Goal: Transaction & Acquisition: Obtain resource

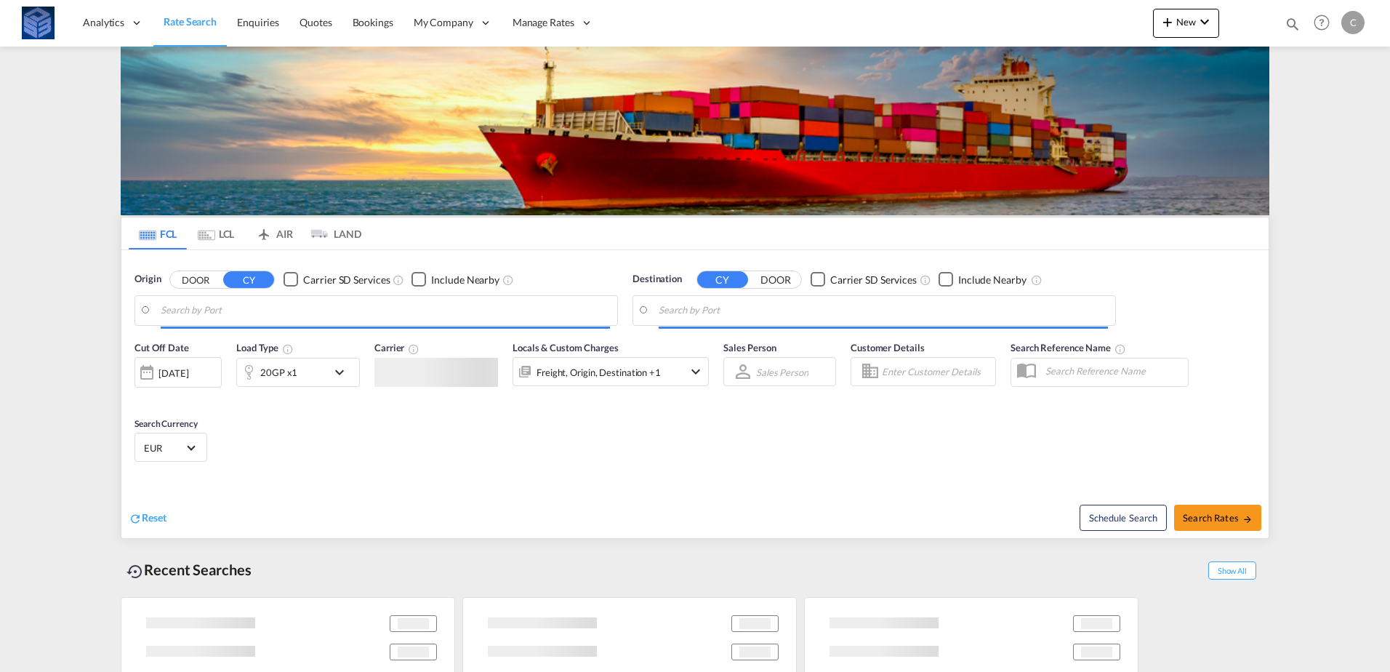
type input "[GEOGRAPHIC_DATA], [GEOGRAPHIC_DATA]"
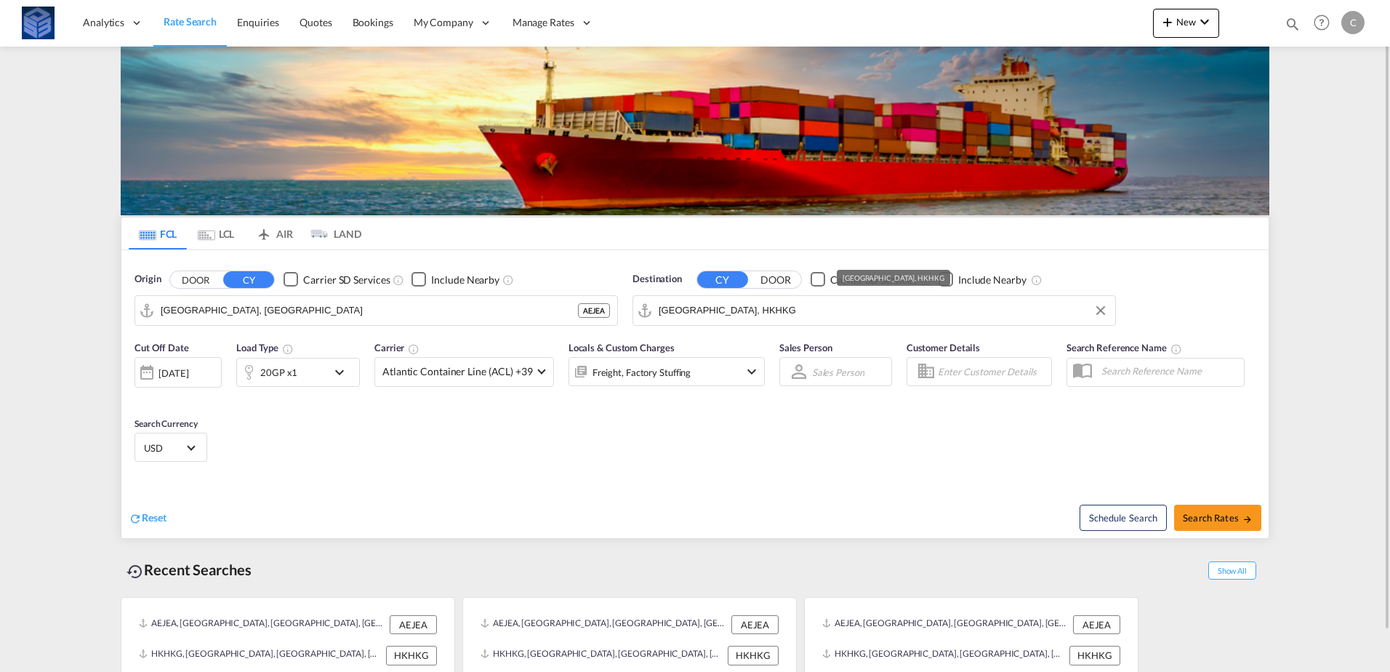
click at [744, 317] on input "[GEOGRAPHIC_DATA], HKHKG" at bounding box center [882, 310] width 449 height 22
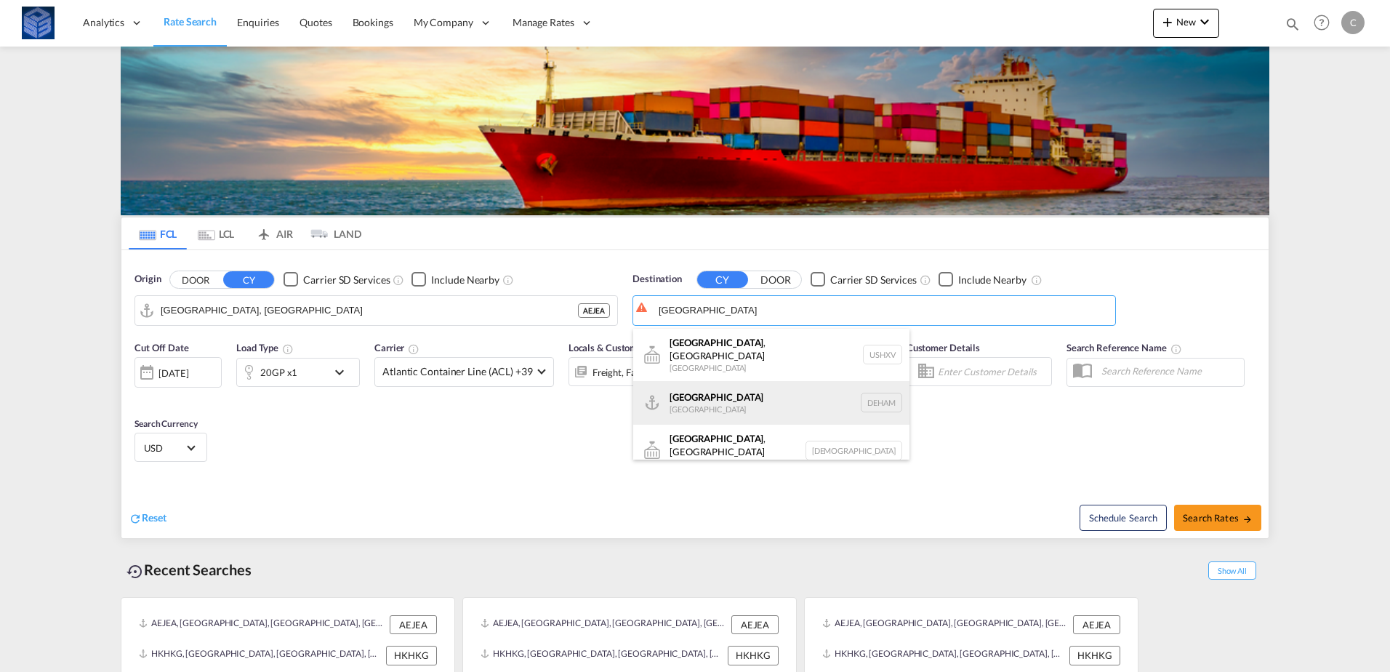
click at [724, 392] on div "Hamburg [GEOGRAPHIC_DATA] [GEOGRAPHIC_DATA]" at bounding box center [771, 403] width 276 height 44
type input "[GEOGRAPHIC_DATA], [GEOGRAPHIC_DATA]"
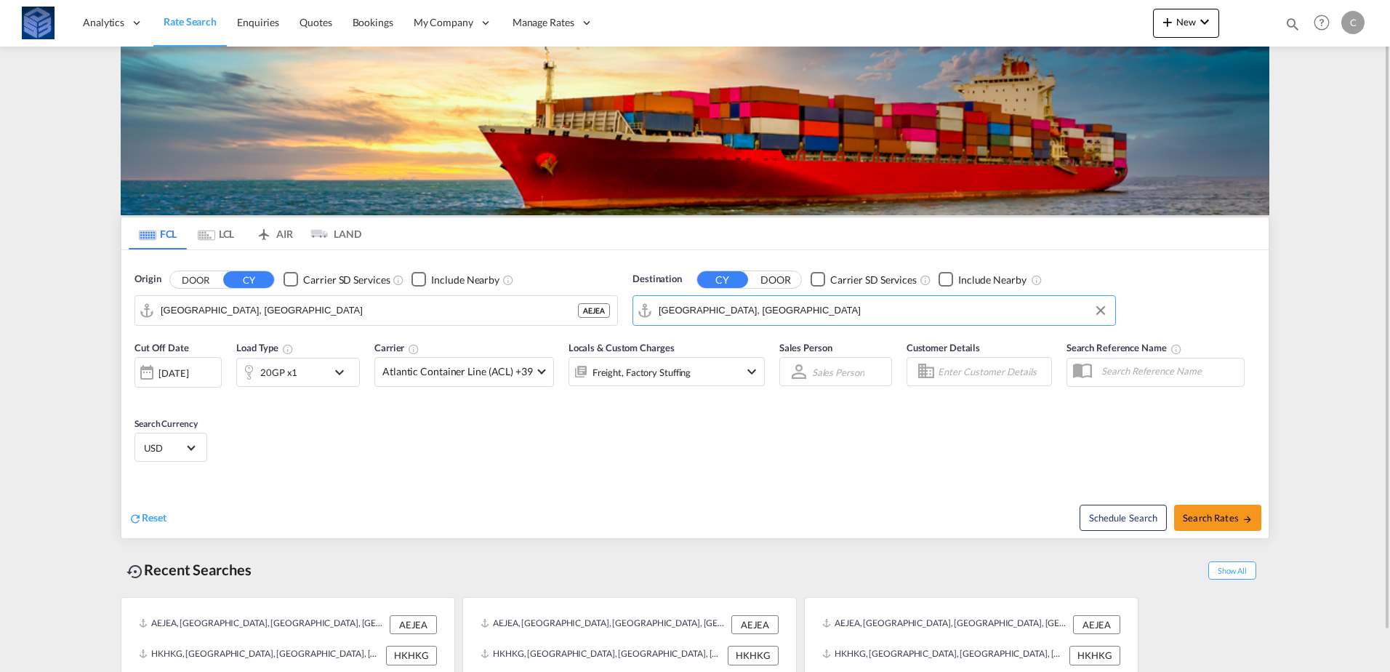
click at [299, 374] on div "20GP x1" at bounding box center [282, 372] width 90 height 29
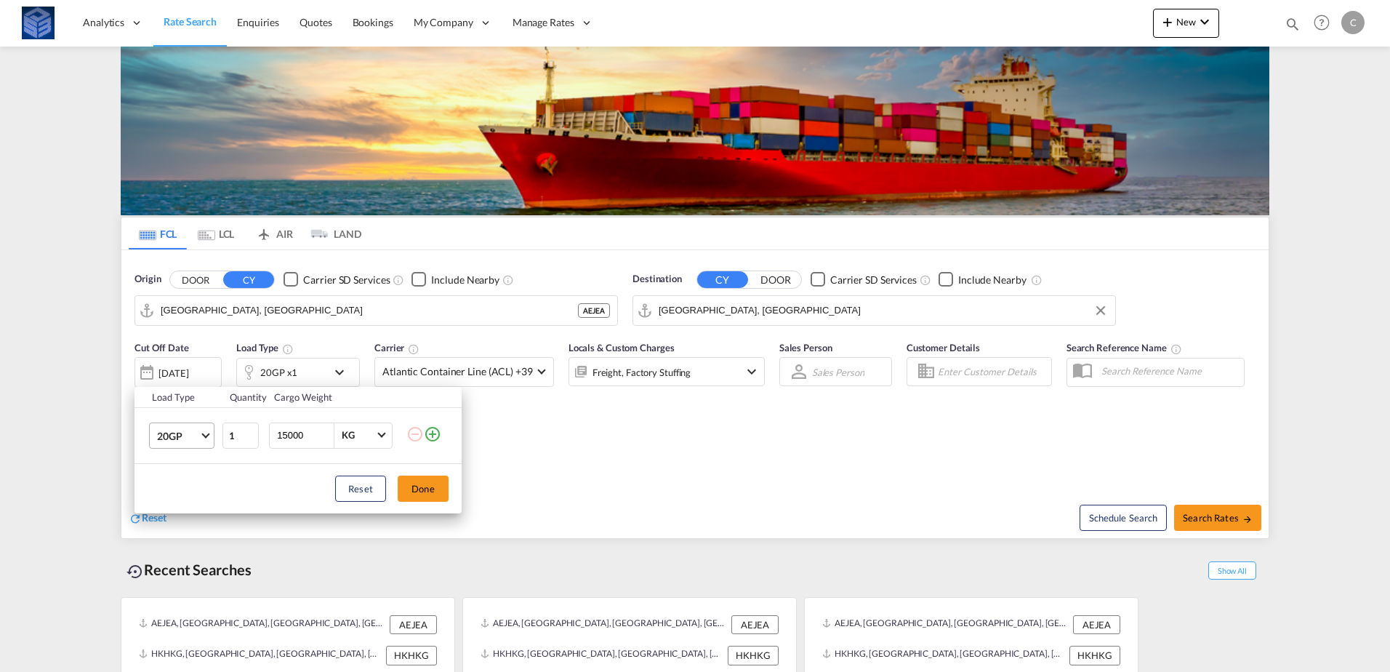
click at [194, 436] on span "20GP" at bounding box center [178, 436] width 42 height 15
click at [185, 470] on md-option "40GP" at bounding box center [194, 470] width 99 height 35
click at [419, 492] on button "Done" at bounding box center [423, 488] width 51 height 26
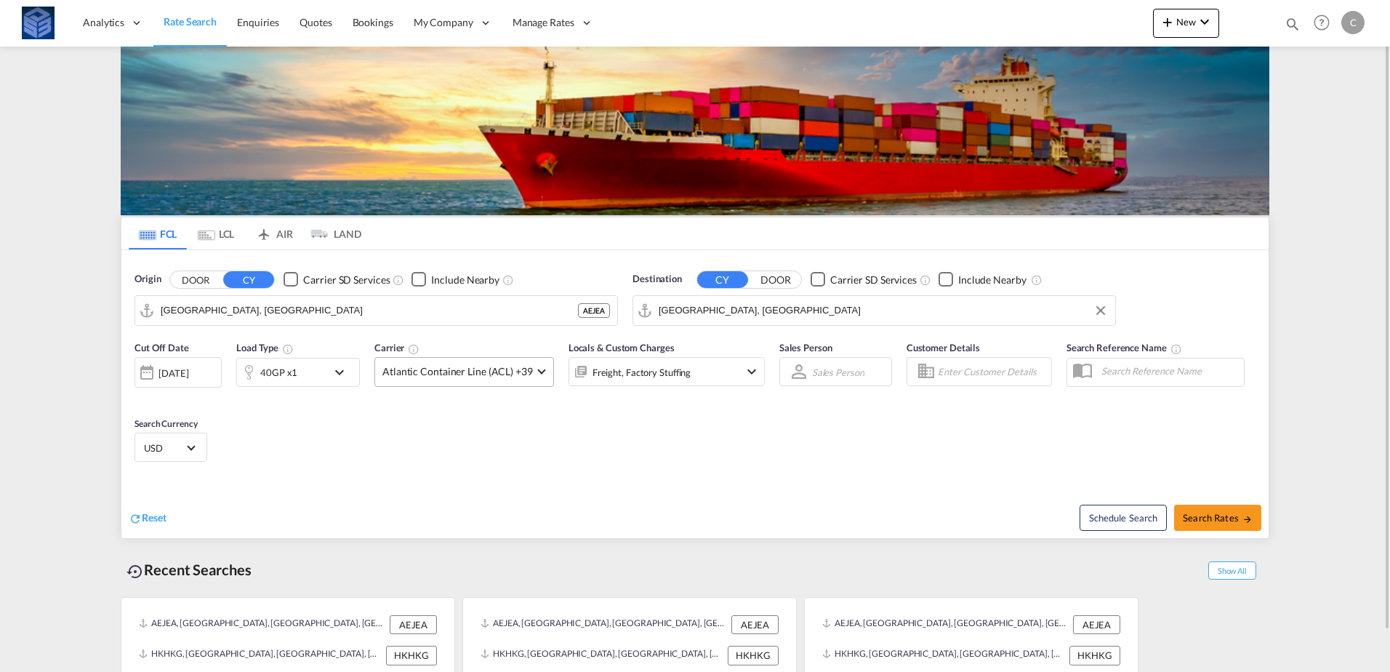
click at [459, 379] on md-select-value "Atlantic Container Line (ACL) +39" at bounding box center [464, 372] width 178 height 28
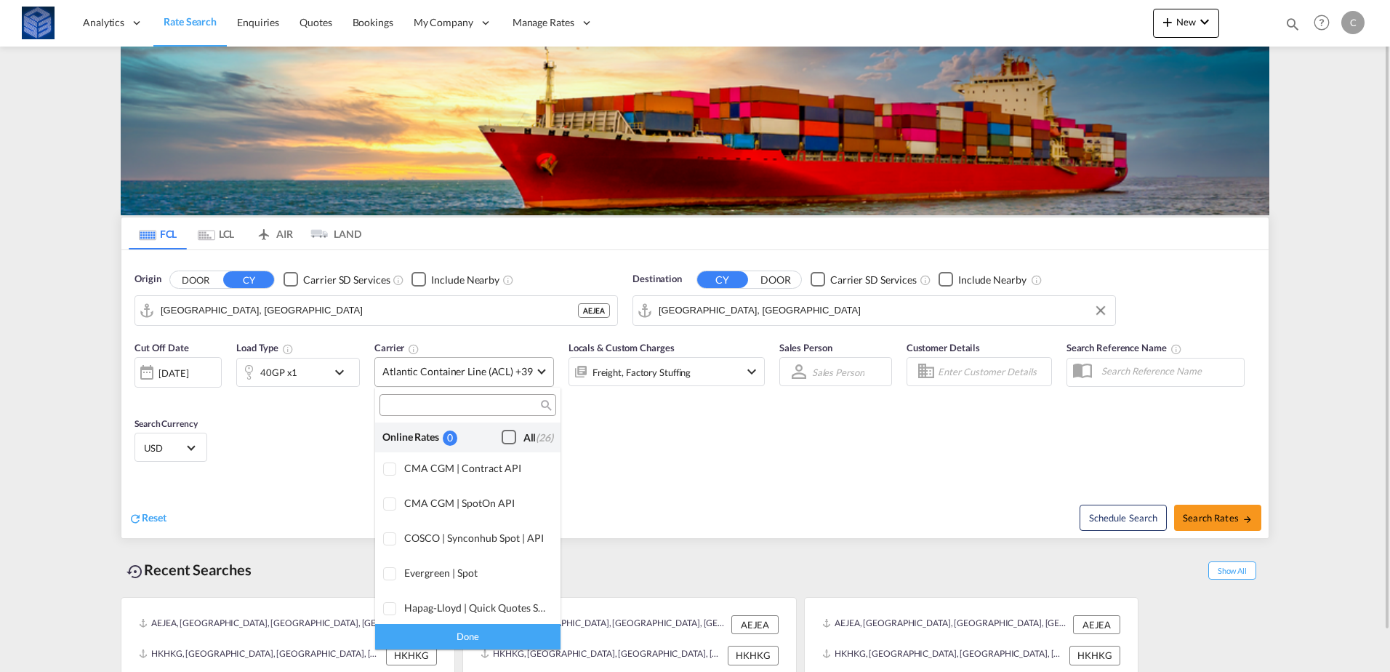
click at [501, 432] on div "Checkbox No Ink" at bounding box center [508, 437] width 15 height 15
click at [503, 636] on div "Done" at bounding box center [467, 636] width 185 height 25
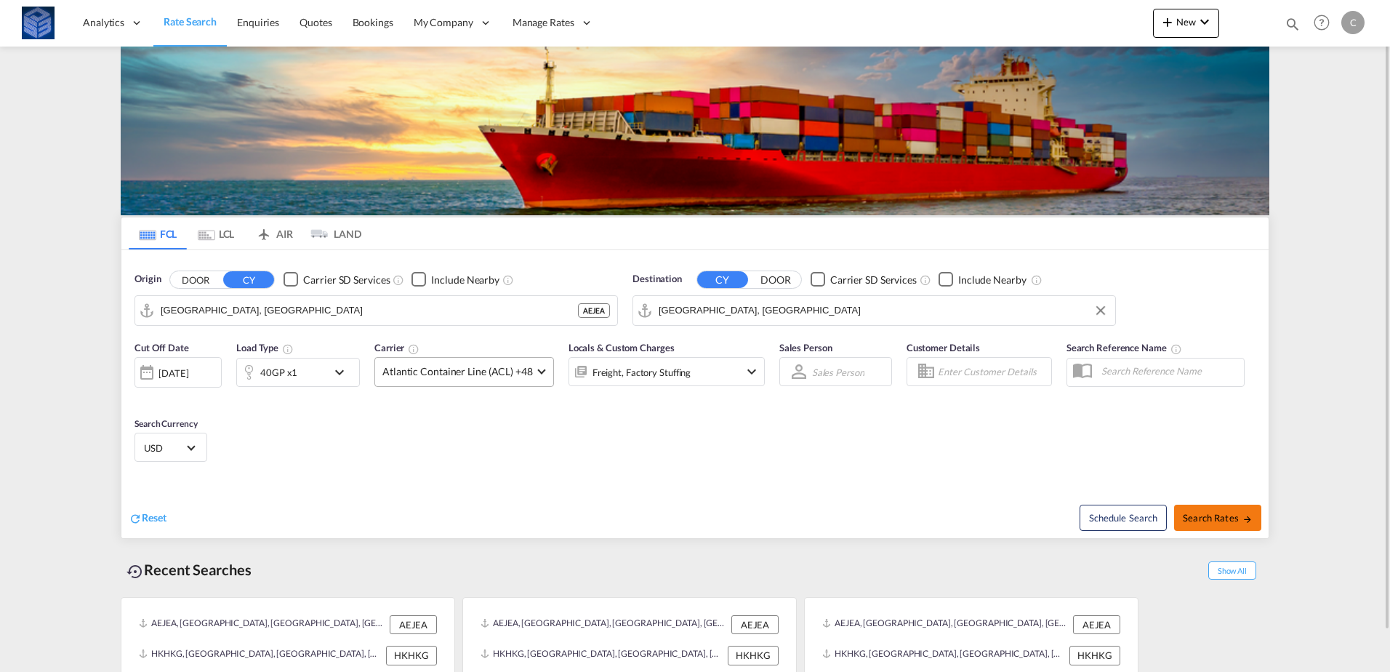
click at [1205, 525] on button "Search Rates" at bounding box center [1217, 517] width 87 height 26
type input "AEJEA to DEHAM / [DATE]"
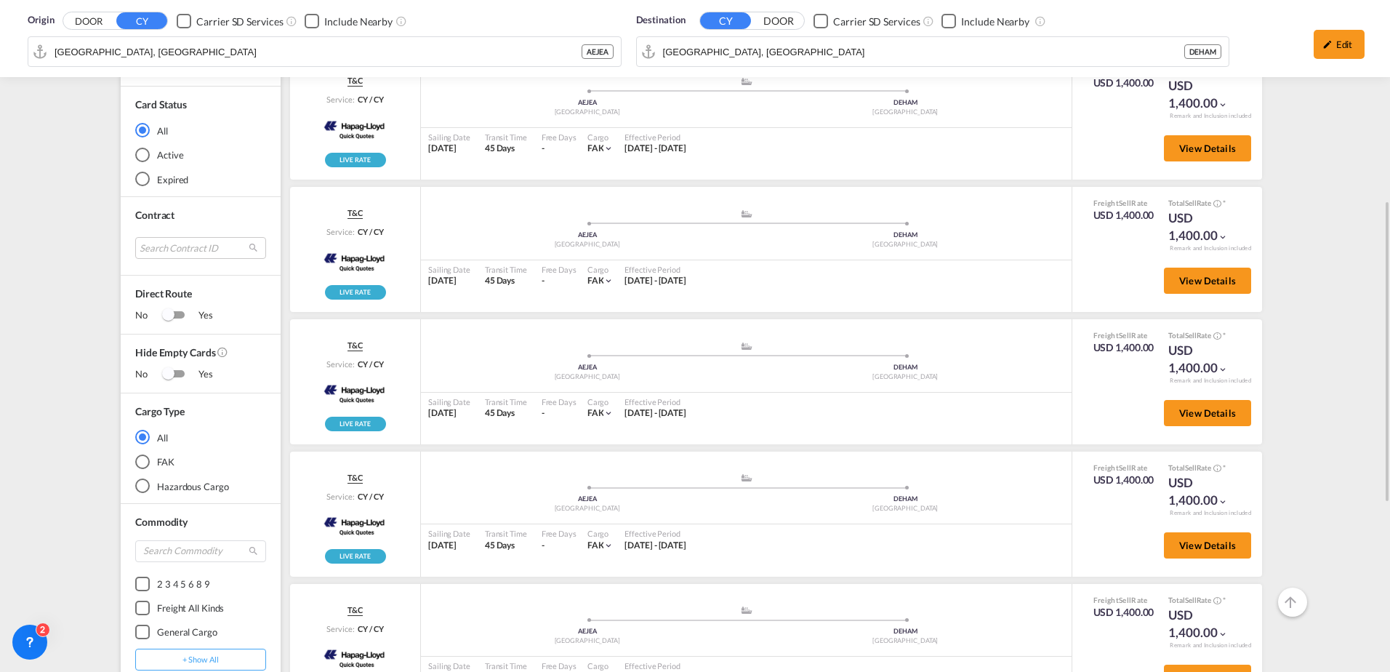
scroll to position [456, 0]
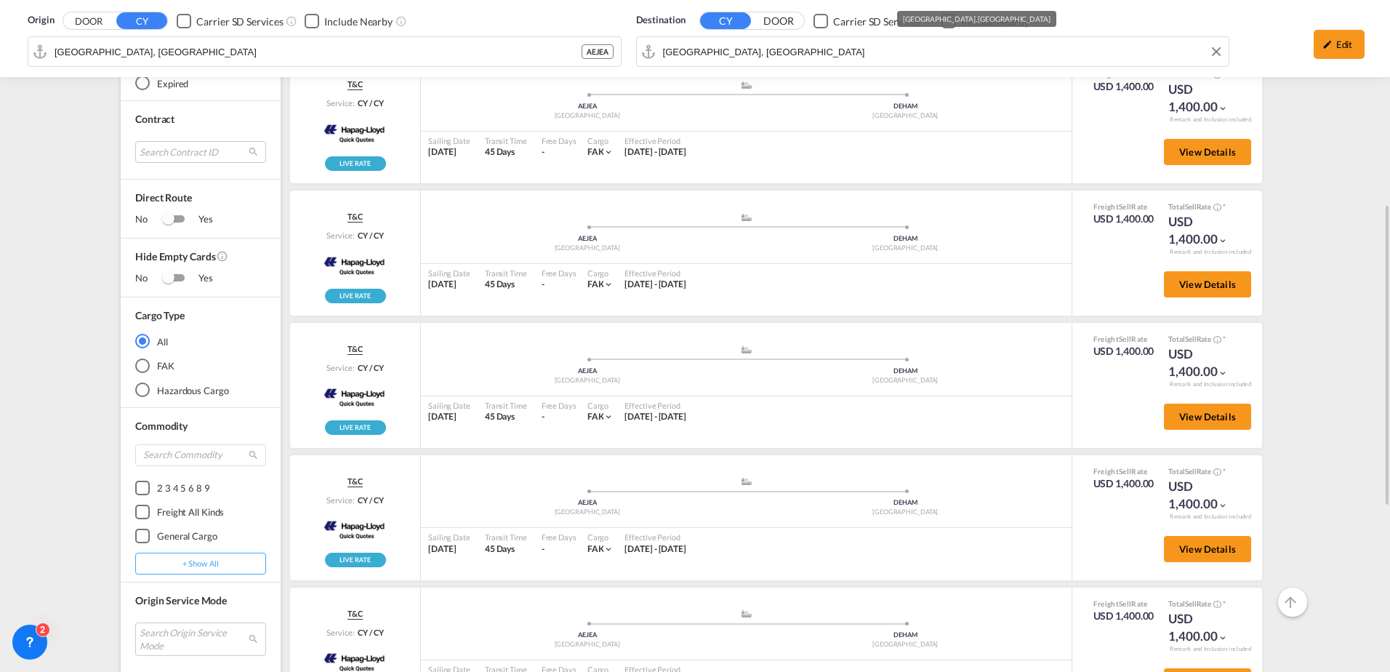
click at [770, 55] on div "Destination CY DOOR Carrier SD Services Include Nearby [GEOGRAPHIC_DATA], [GEOG…" at bounding box center [933, 41] width 608 height 71
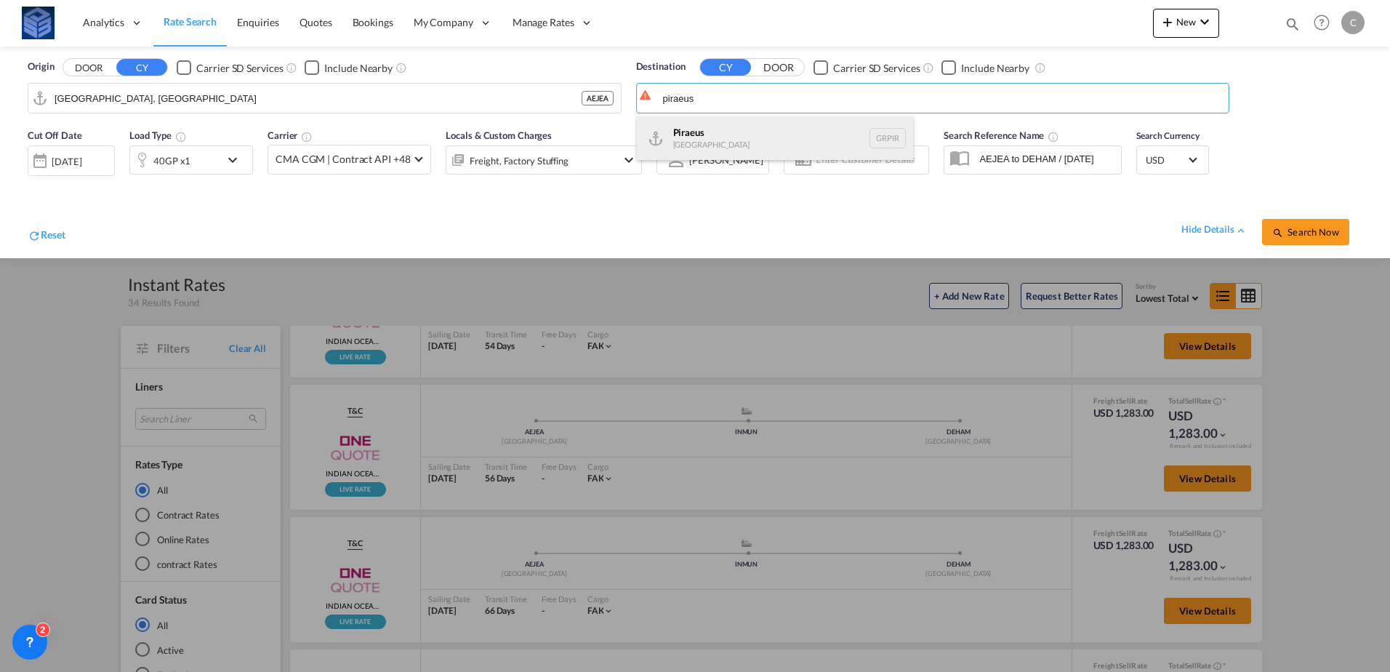
click at [757, 146] on div "Piraeus [GEOGRAPHIC_DATA] GRPIR" at bounding box center [775, 138] width 276 height 44
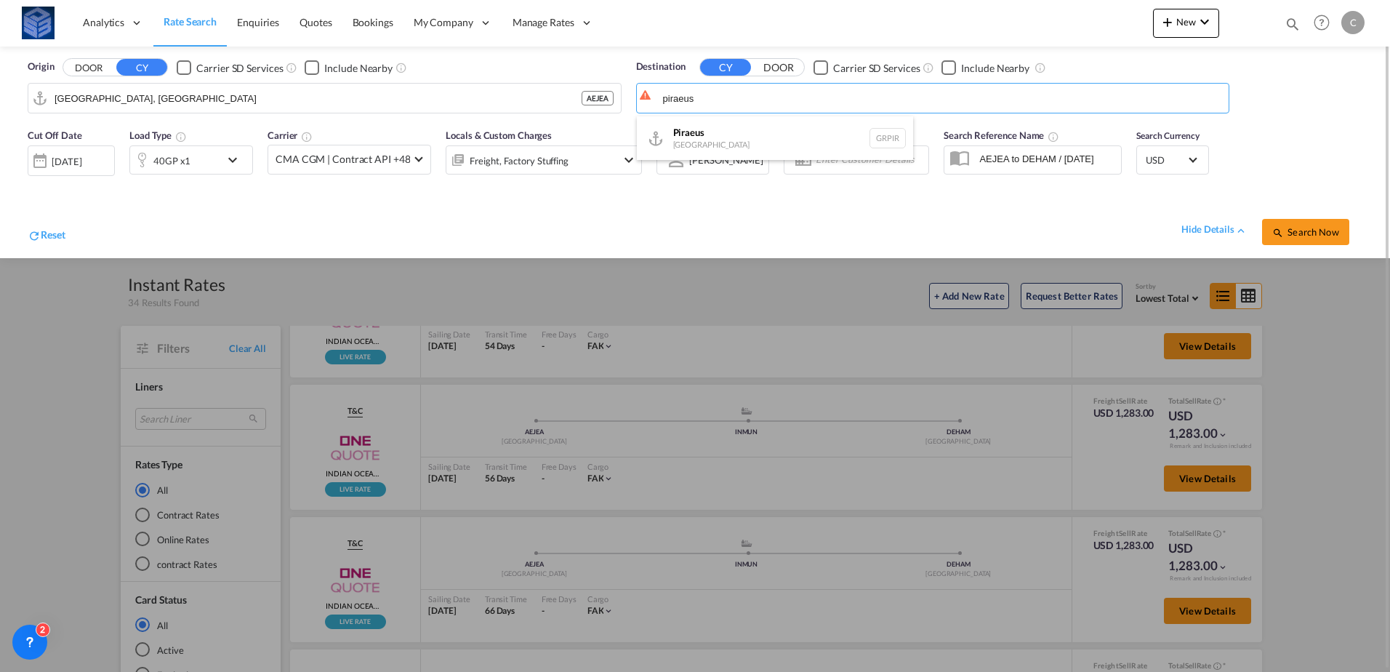
type input "Piraeus, GRPIR"
click at [218, 172] on div "40GP x1" at bounding box center [175, 159] width 90 height 29
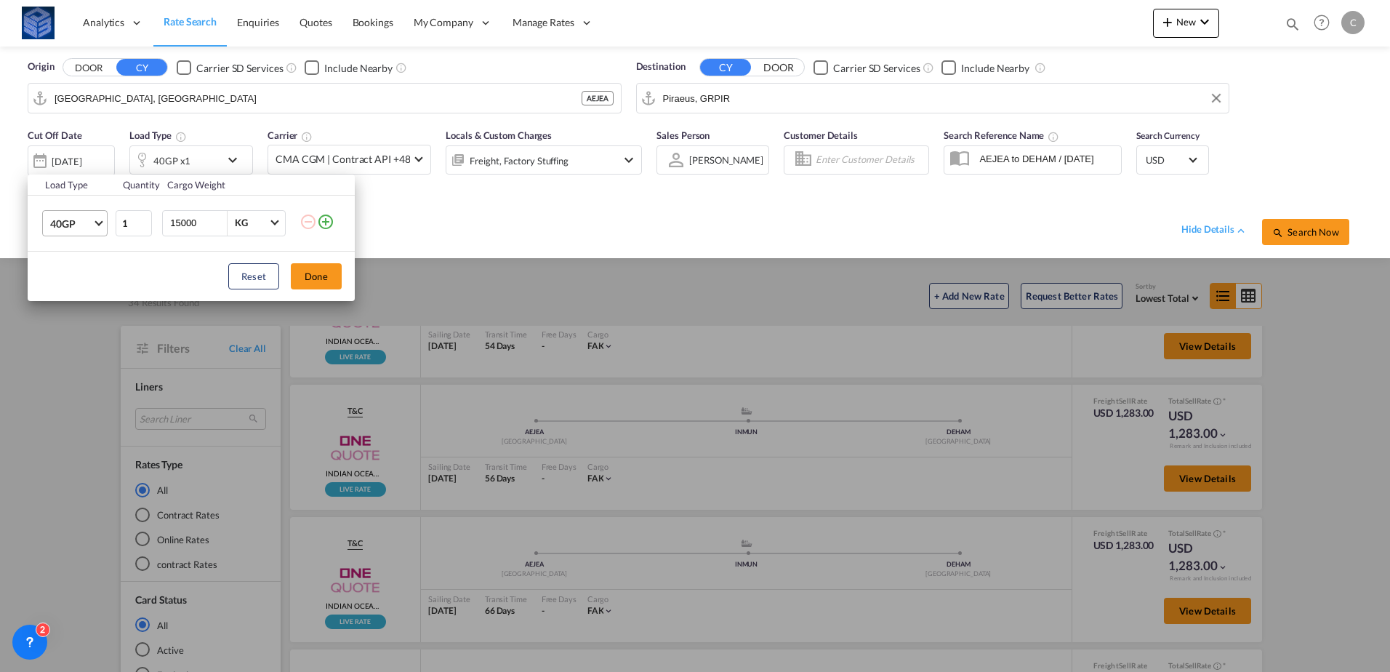
click at [73, 219] on span "40GP" at bounding box center [71, 224] width 42 height 15
click at [75, 192] on div "20GP" at bounding box center [62, 188] width 25 height 15
click at [306, 271] on button "Done" at bounding box center [316, 276] width 51 height 26
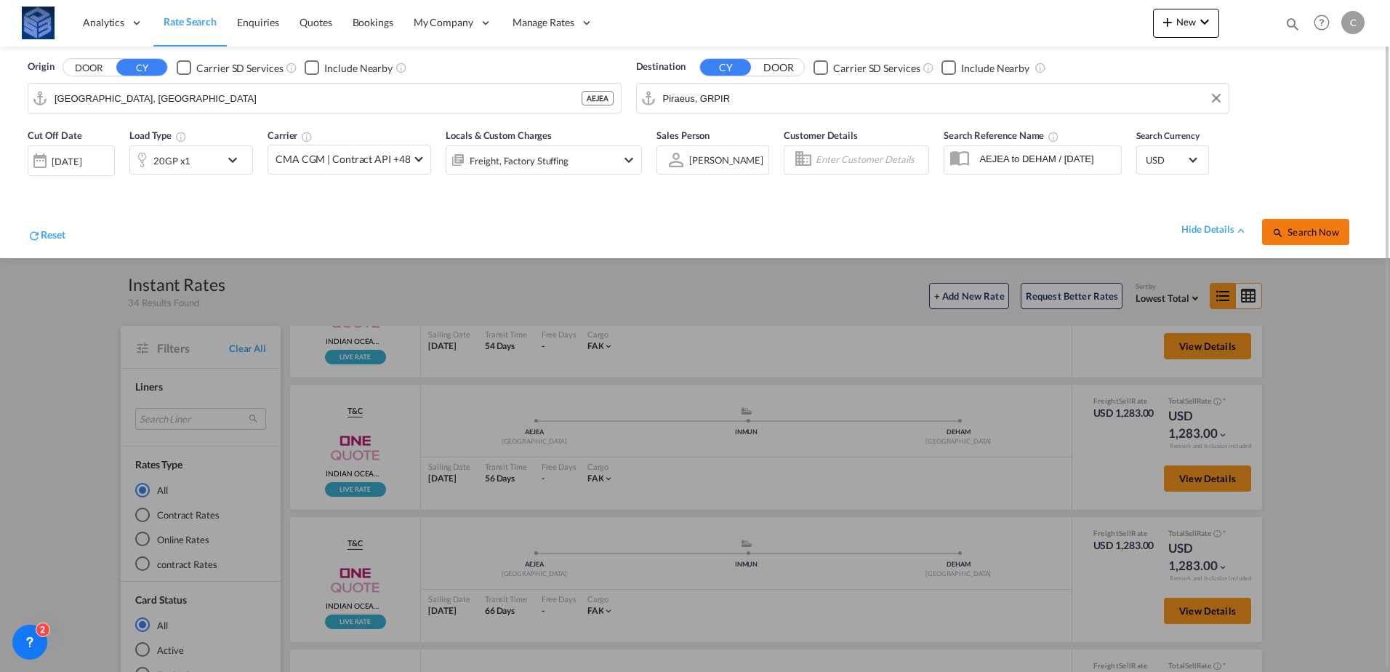
click at [1329, 228] on span "Search Now" at bounding box center [1305, 232] width 66 height 12
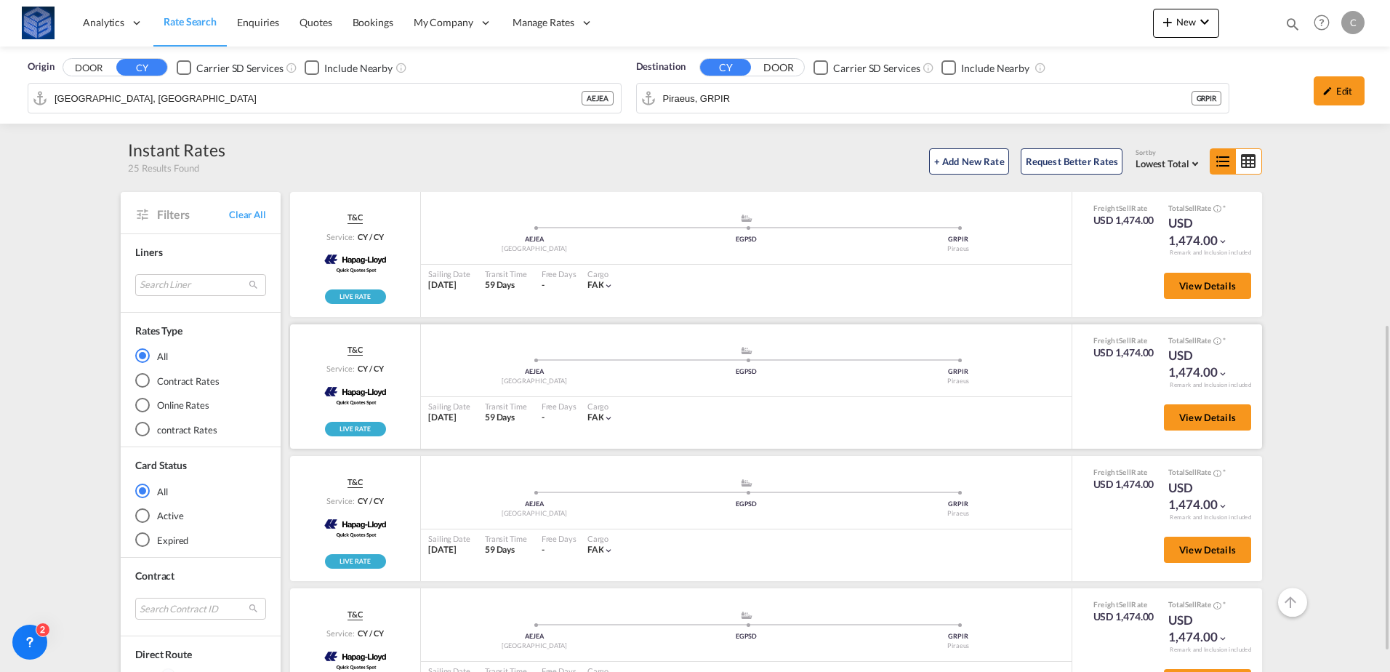
scroll to position [218, 0]
